Goal: Task Accomplishment & Management: Manage account settings

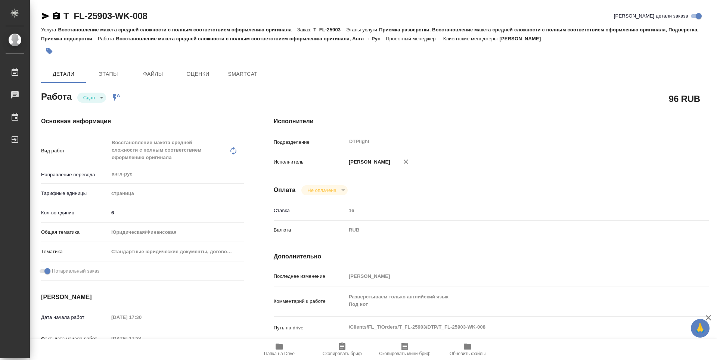
type textarea "x"
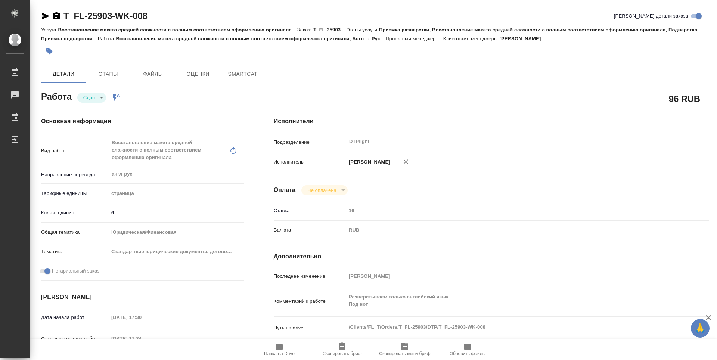
type textarea "x"
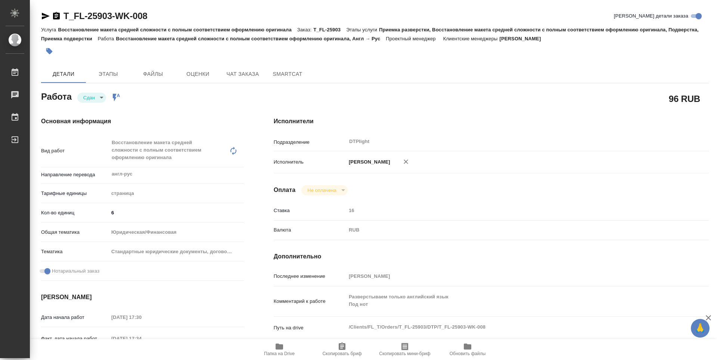
type textarea "x"
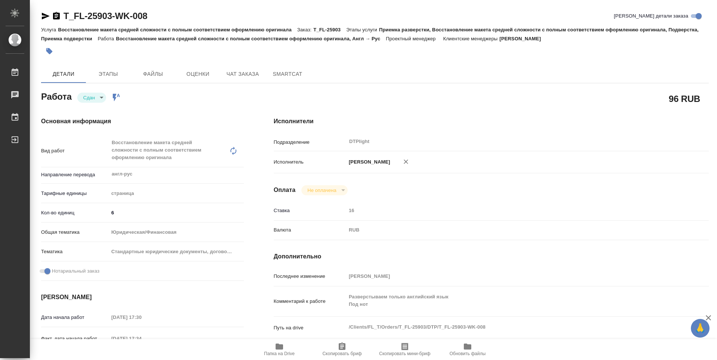
type textarea "x"
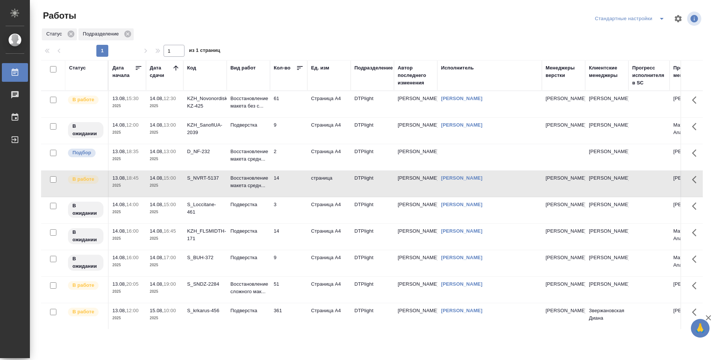
click at [292, 103] on td "61" at bounding box center [288, 104] width 37 height 26
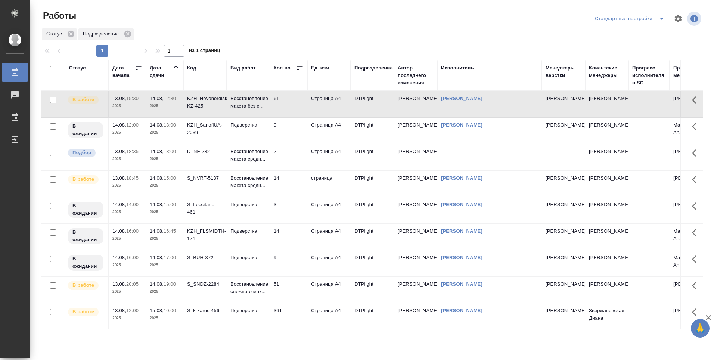
click at [292, 103] on td "61" at bounding box center [288, 104] width 37 height 26
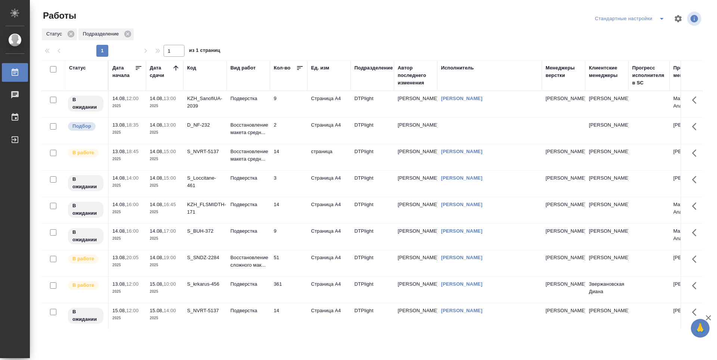
click at [293, 104] on td "9" at bounding box center [288, 104] width 37 height 26
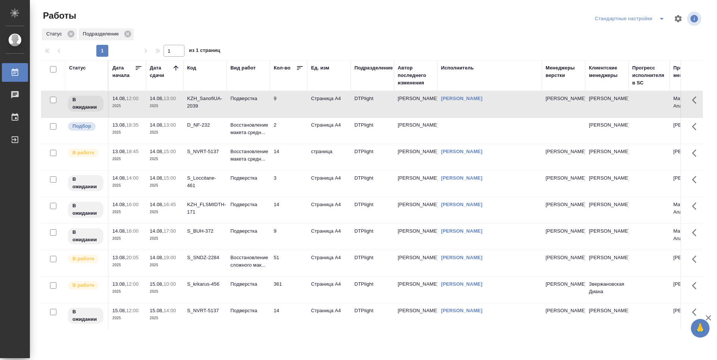
click at [296, 117] on td "14" at bounding box center [288, 104] width 37 height 26
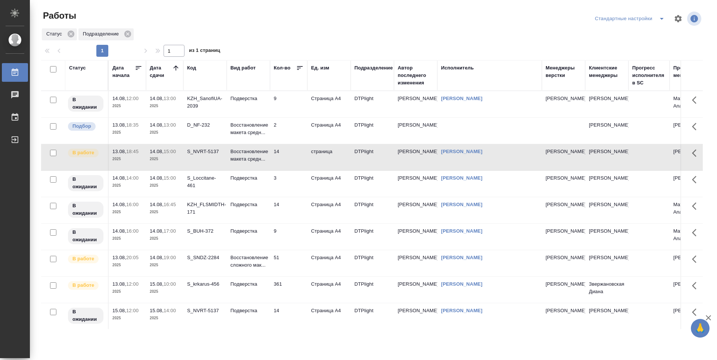
click at [208, 117] on td "S_SNDZ-2284" at bounding box center [204, 104] width 43 height 26
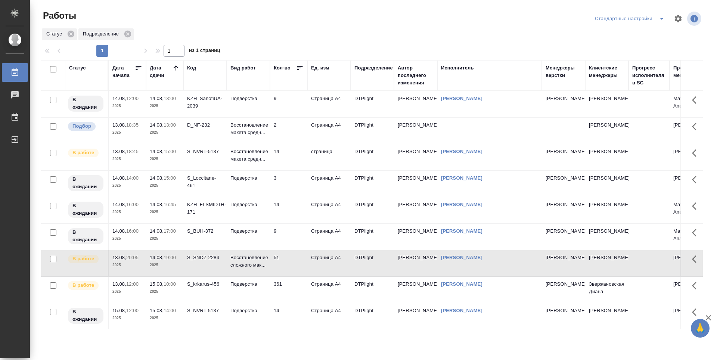
click at [198, 110] on div "S_SNDZ-2284" at bounding box center [205, 102] width 36 height 15
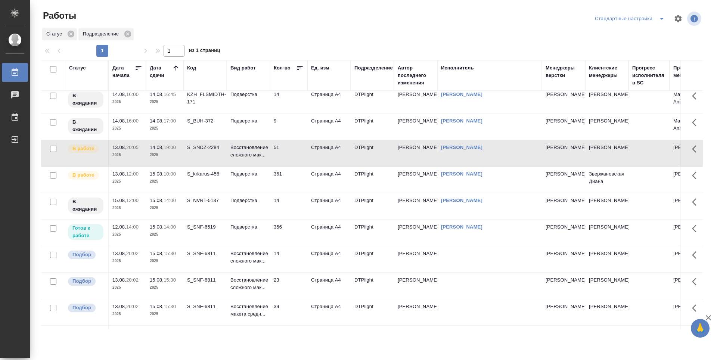
scroll to position [112, 0]
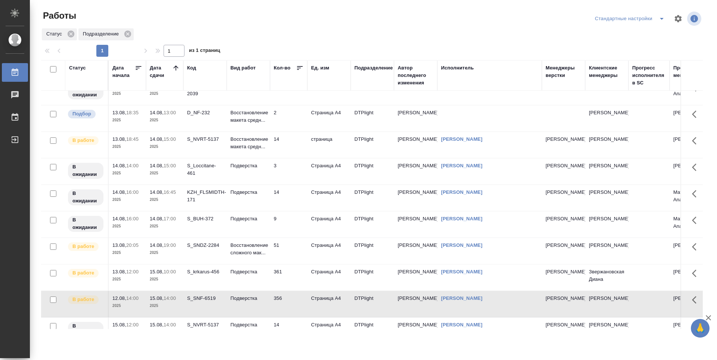
scroll to position [0, 0]
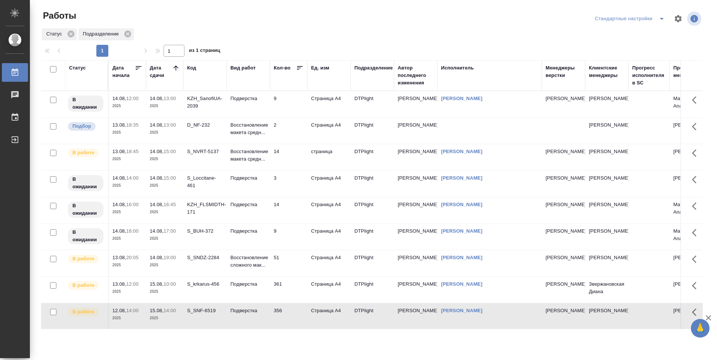
click at [300, 117] on td "14" at bounding box center [288, 104] width 37 height 26
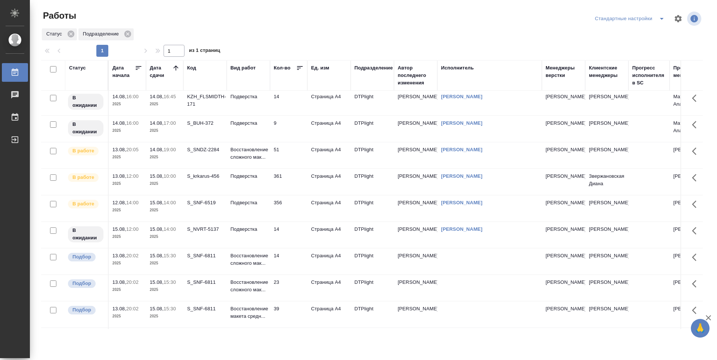
scroll to position [112, 0]
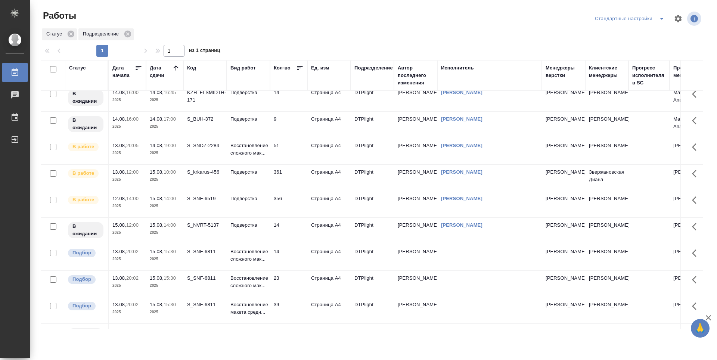
click at [162, 233] on p "2025" at bounding box center [165, 232] width 30 height 7
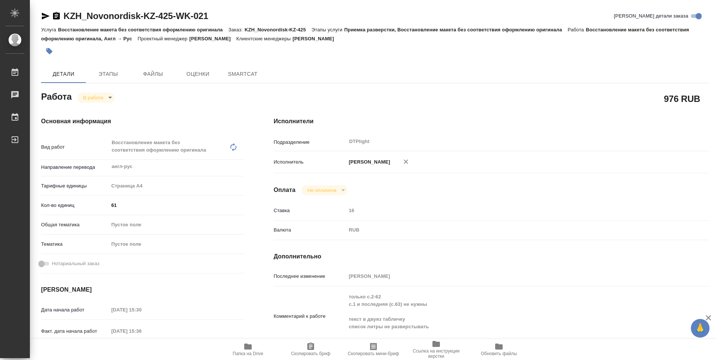
type textarea "x"
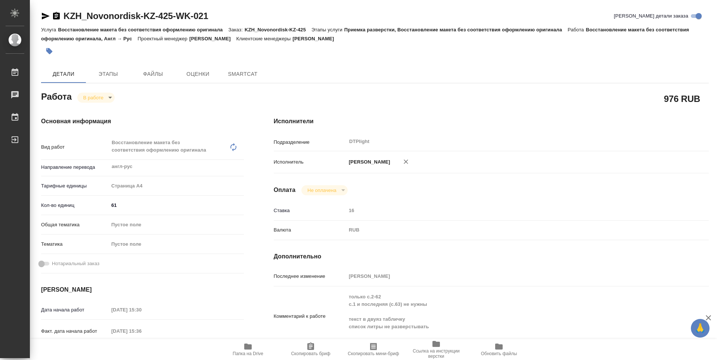
type textarea "x"
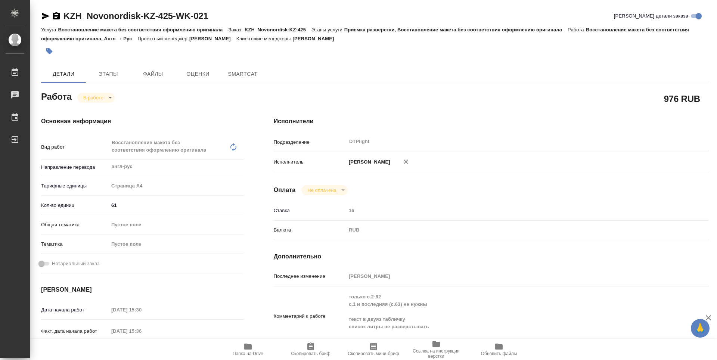
type textarea "x"
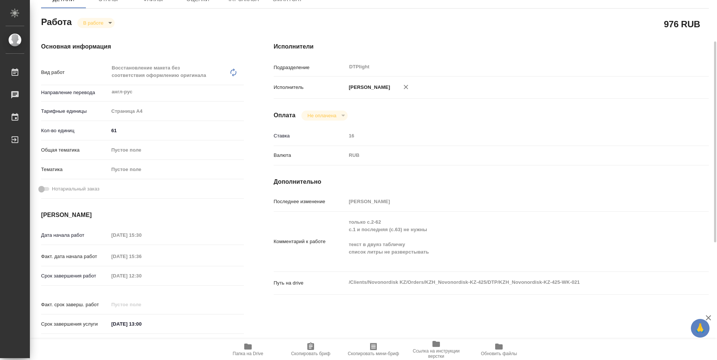
type textarea "x"
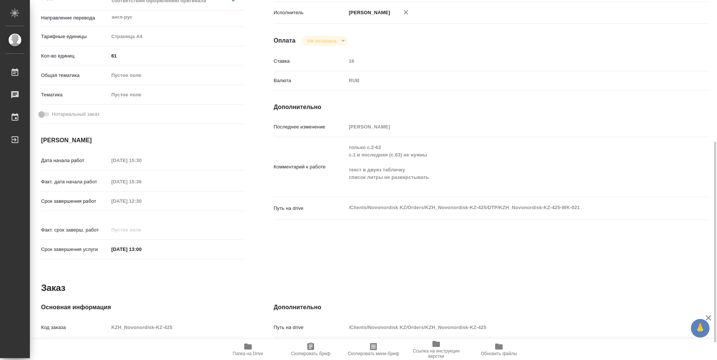
scroll to position [187, 0]
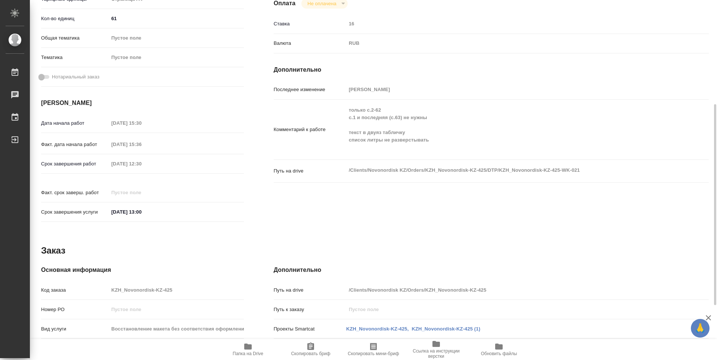
type textarea "x"
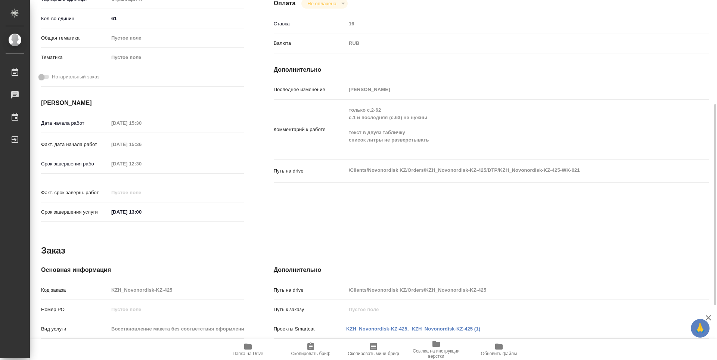
click at [251, 348] on icon "button" at bounding box center [247, 346] width 9 height 9
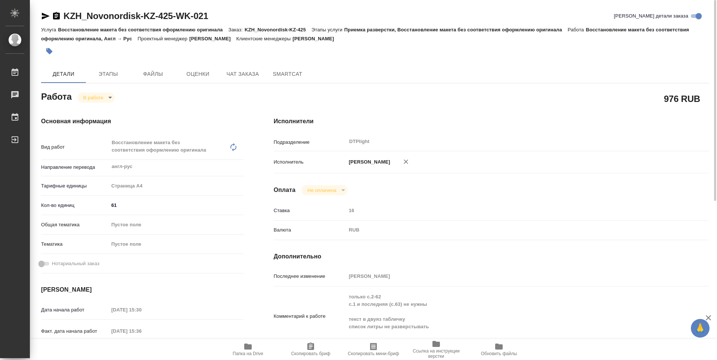
scroll to position [75, 0]
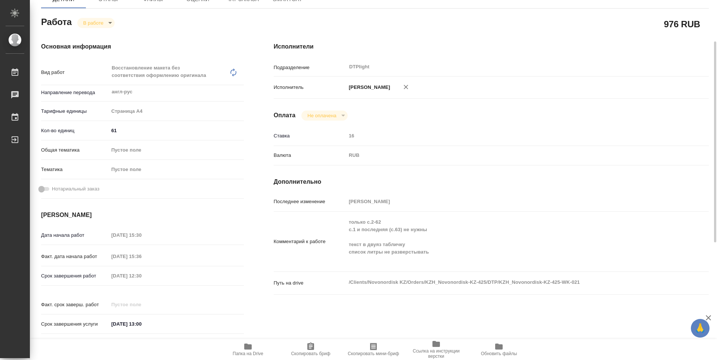
click at [247, 359] on button "Папка на Drive" at bounding box center [248, 349] width 63 height 21
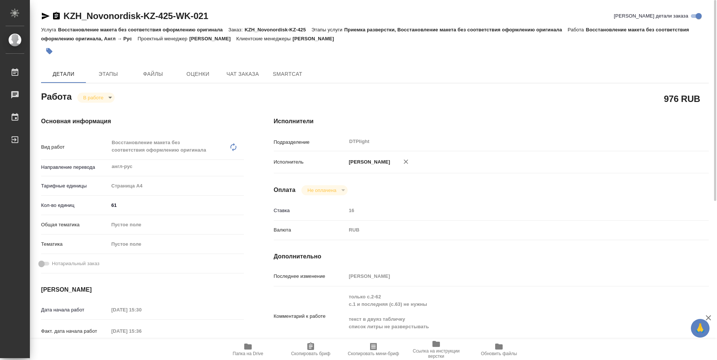
click at [111, 97] on body "🙏 .cls-1 fill:#fff; AWATERA Guselnikov Roman Работы 0 Чаты График Выйти KZH_Nov…" at bounding box center [358, 180] width 717 height 360
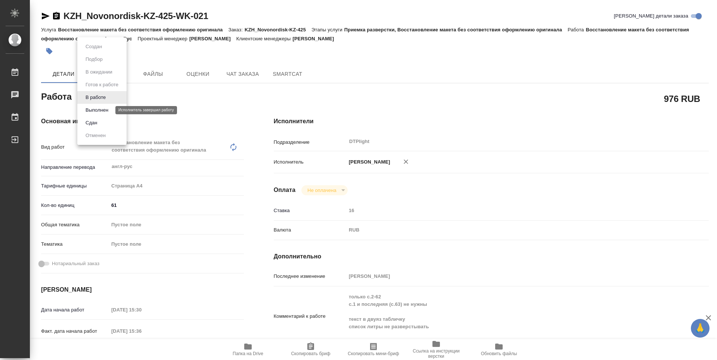
click at [109, 108] on button "Выполнен" at bounding box center [96, 110] width 27 height 8
type textarea "x"
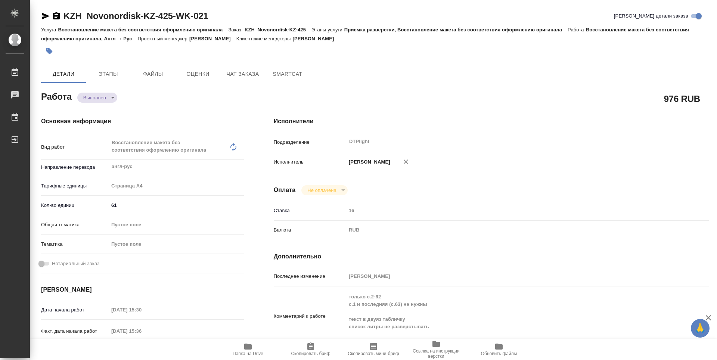
type textarea "x"
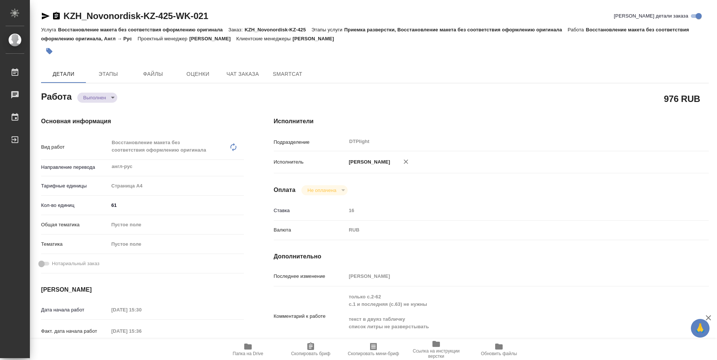
type textarea "x"
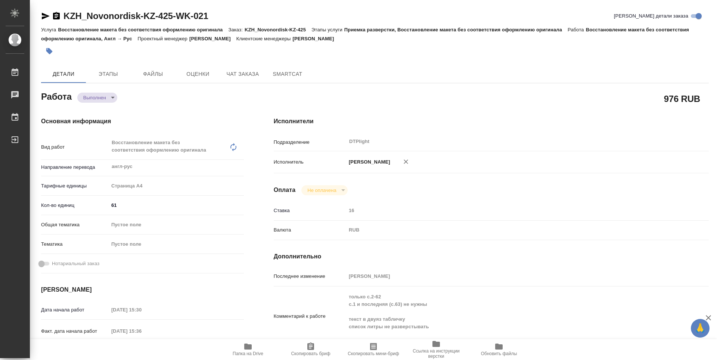
type textarea "x"
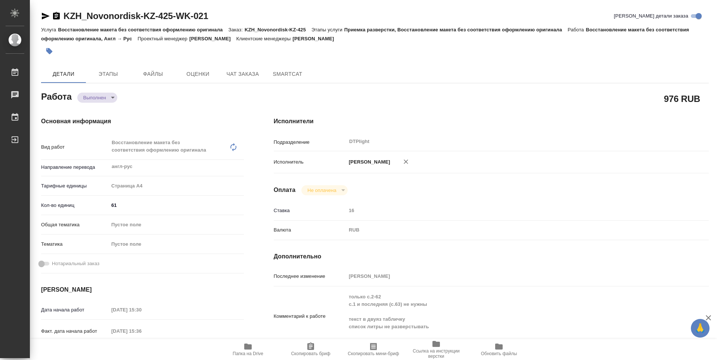
type textarea "x"
click at [139, 98] on div "Работа Выполнен completed" at bounding box center [142, 95] width 203 height 13
click at [59, 17] on icon "button" at bounding box center [56, 15] width 7 height 7
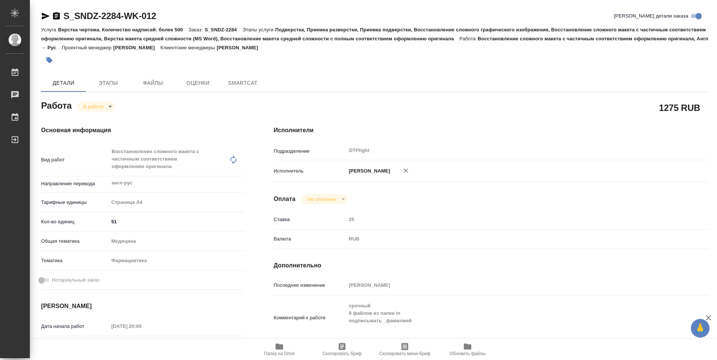
type textarea "x"
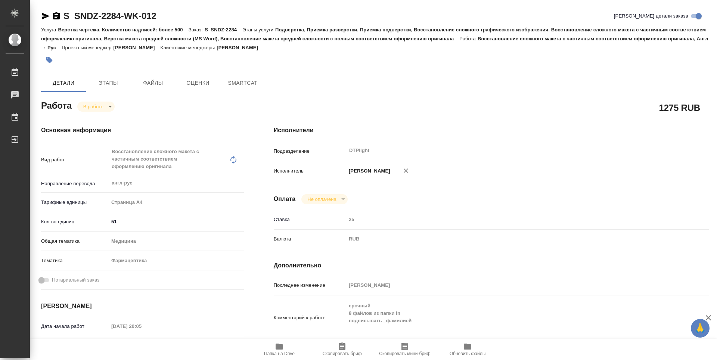
type textarea "x"
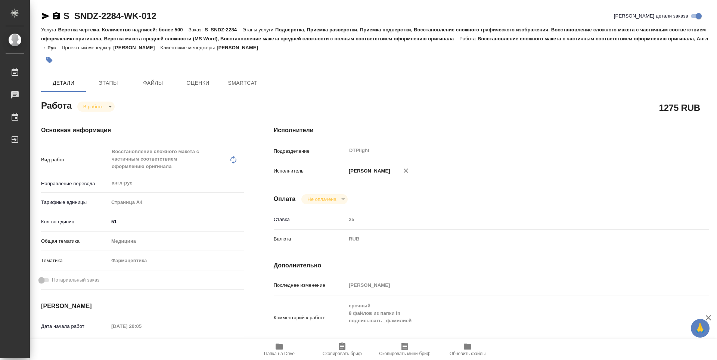
type textarea "x"
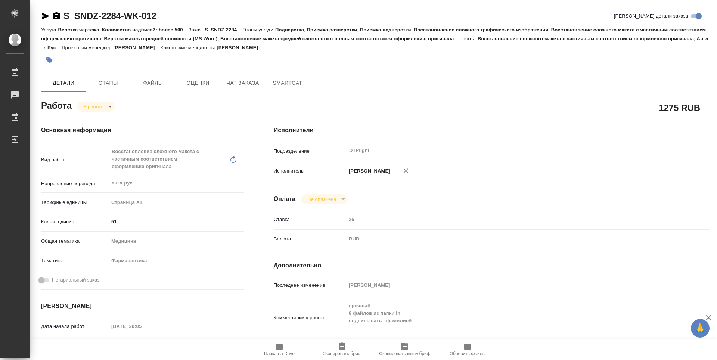
scroll to position [37, 0]
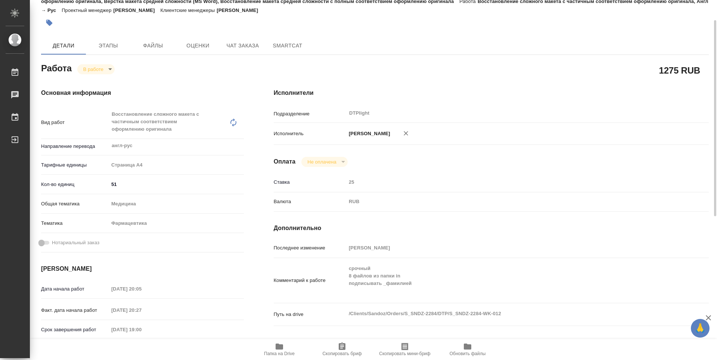
type textarea "x"
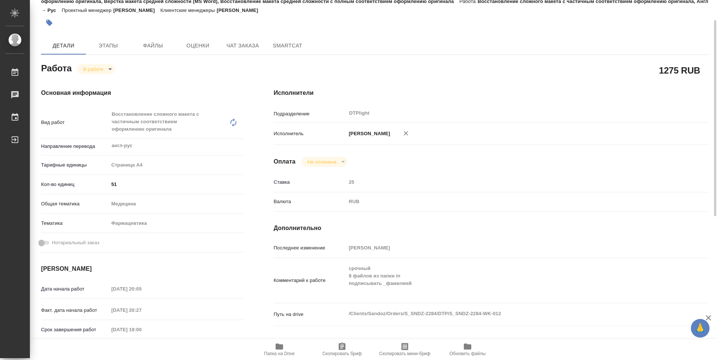
click at [290, 348] on span "Папка на Drive" at bounding box center [279, 349] width 54 height 14
type textarea "x"
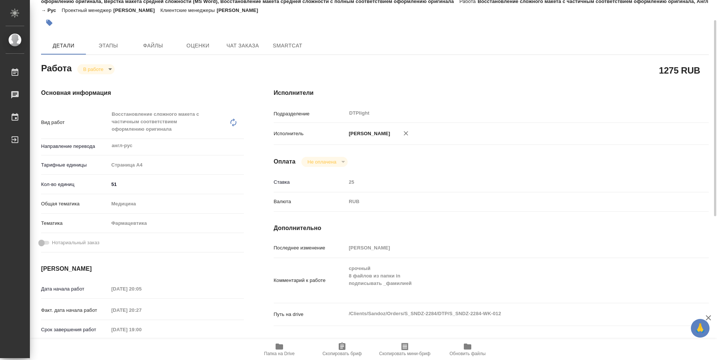
type textarea "x"
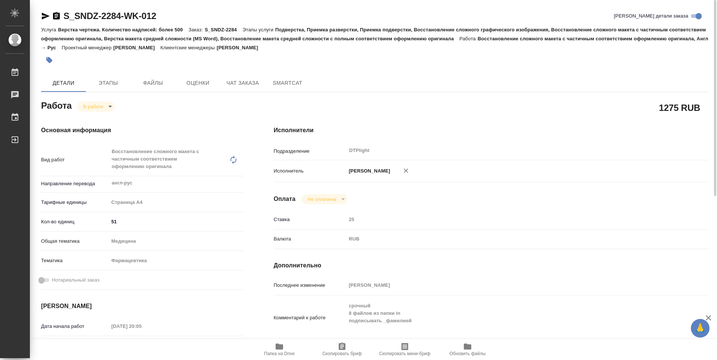
click at [58, 16] on icon "button" at bounding box center [56, 16] width 9 height 9
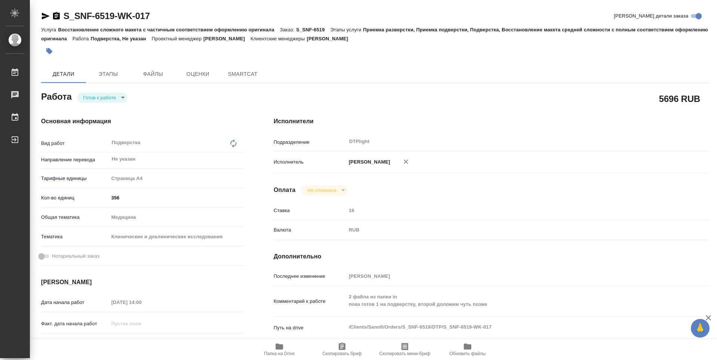
type textarea "x"
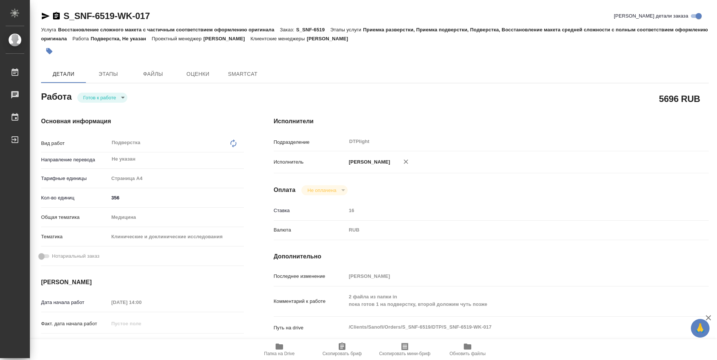
type textarea "x"
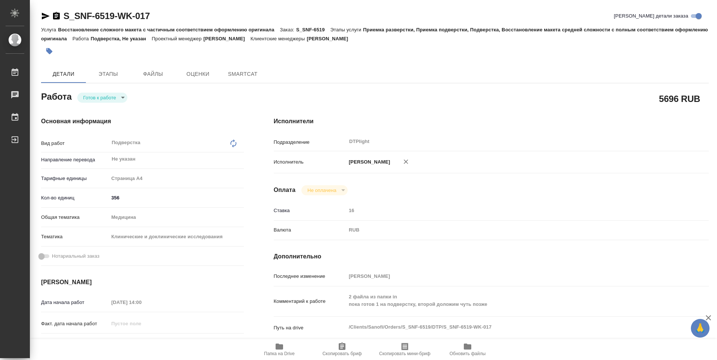
type textarea "x"
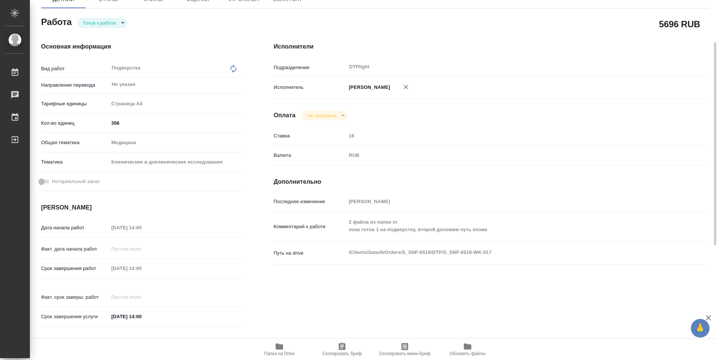
type textarea "x"
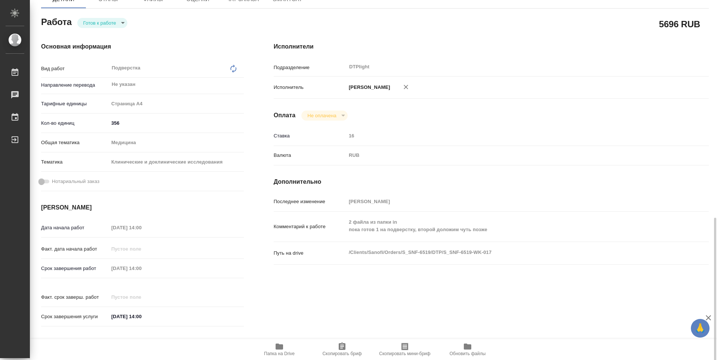
scroll to position [187, 0]
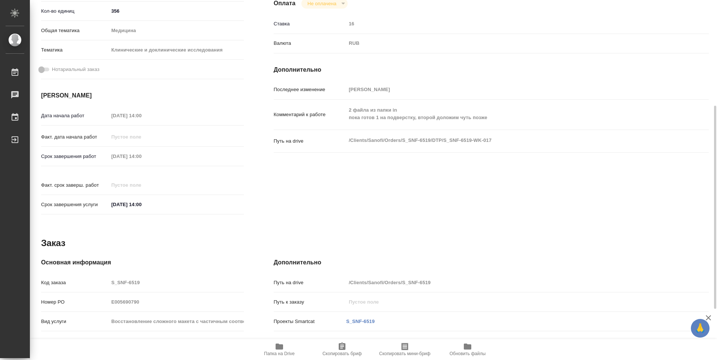
type textarea "x"
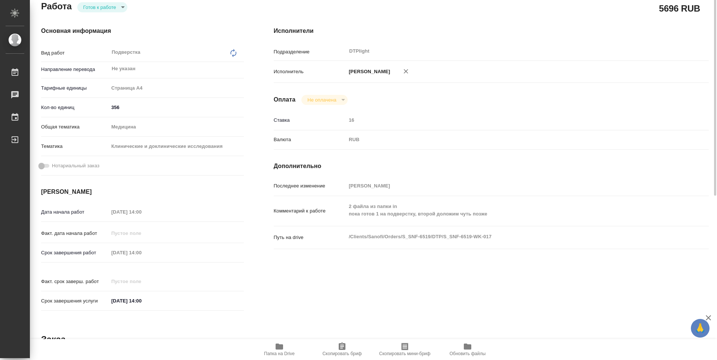
scroll to position [0, 0]
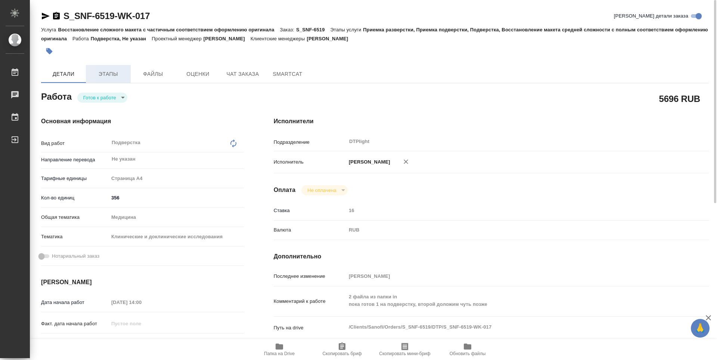
click at [106, 69] on span "Этапы" at bounding box center [108, 73] width 36 height 9
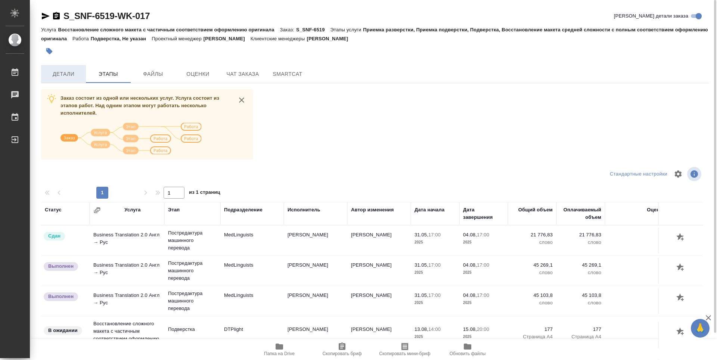
click at [68, 71] on span "Детали" at bounding box center [64, 73] width 36 height 9
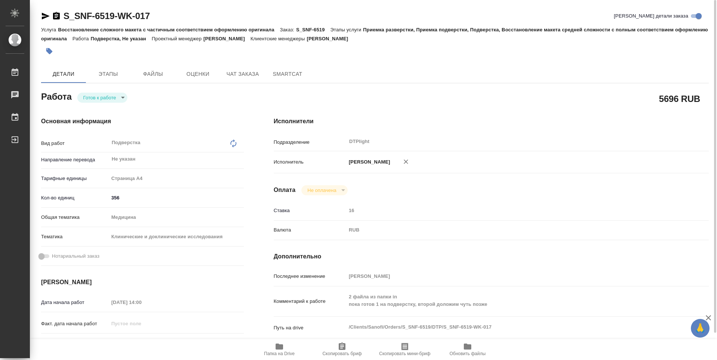
type textarea "x"
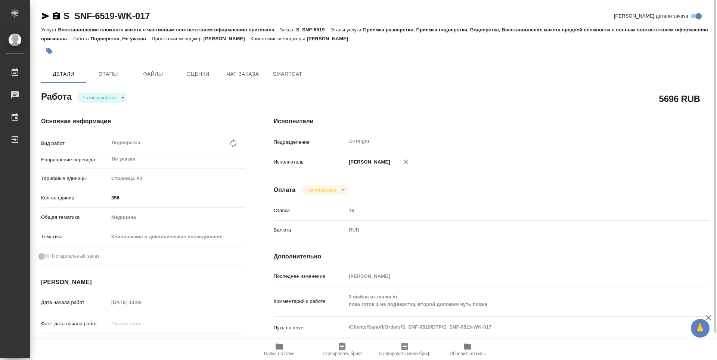
type textarea "x"
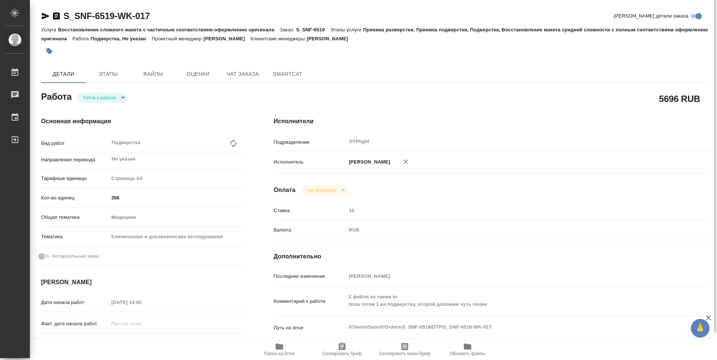
type textarea "x"
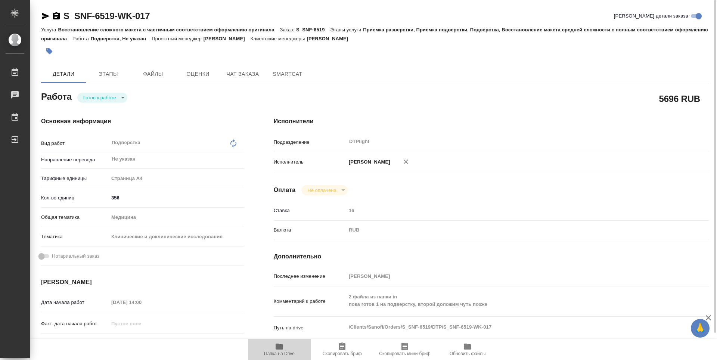
click at [287, 349] on span "Папка на Drive" at bounding box center [279, 349] width 54 height 14
click at [225, 104] on div "Основная информация Вид работ Подверстка x ​ Направление перевода Не указан ​ Т…" at bounding box center [142, 261] width 233 height 319
click at [125, 101] on body "🙏 .cls-1 fill:#fff; AWATERA Guselnikov Roman Работы 0 Чаты График Выйти S_SNF-6…" at bounding box center [358, 180] width 717 height 360
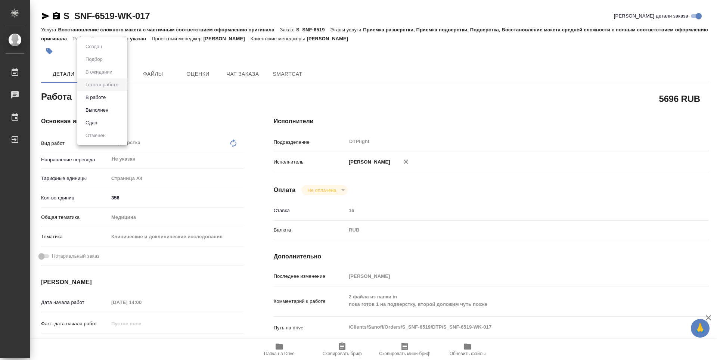
click at [104, 51] on button "В работе" at bounding box center [93, 47] width 21 height 8
type textarea "x"
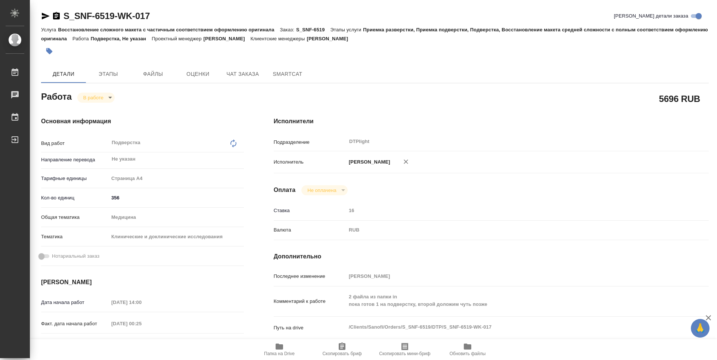
type textarea "x"
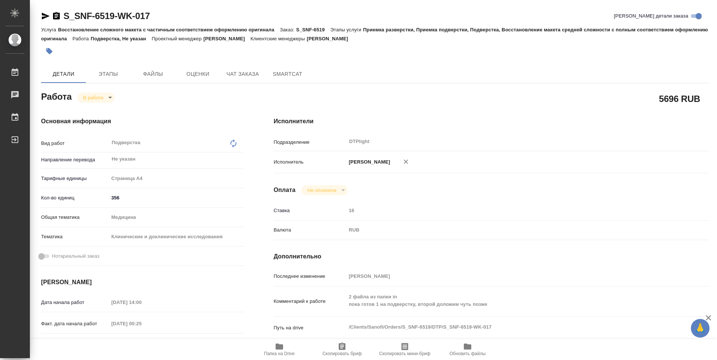
type textarea "x"
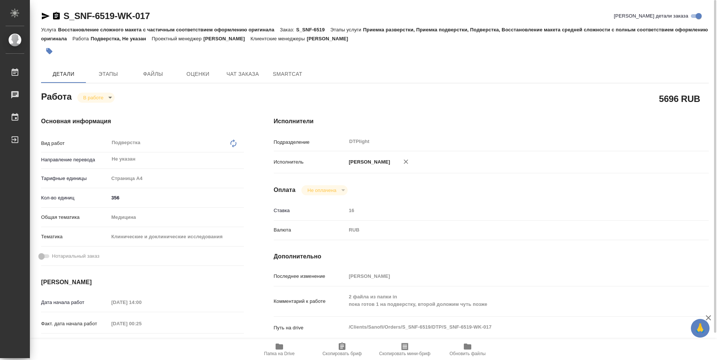
type textarea "x"
